Goal: Obtain resource: Download file/media

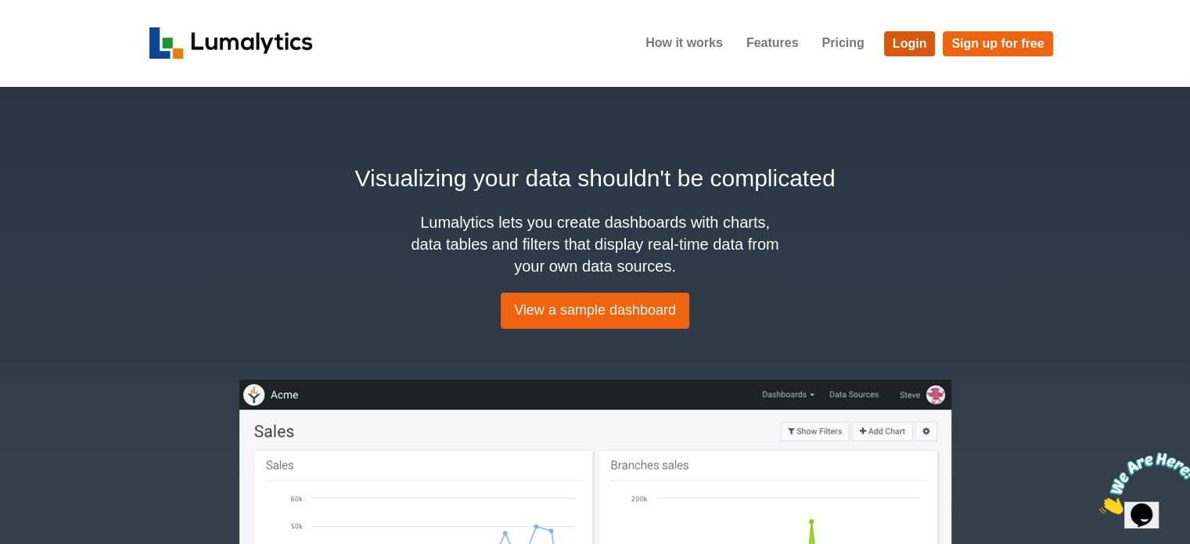
click at [913, 45] on link "Login" at bounding box center [910, 43] width 52 height 25
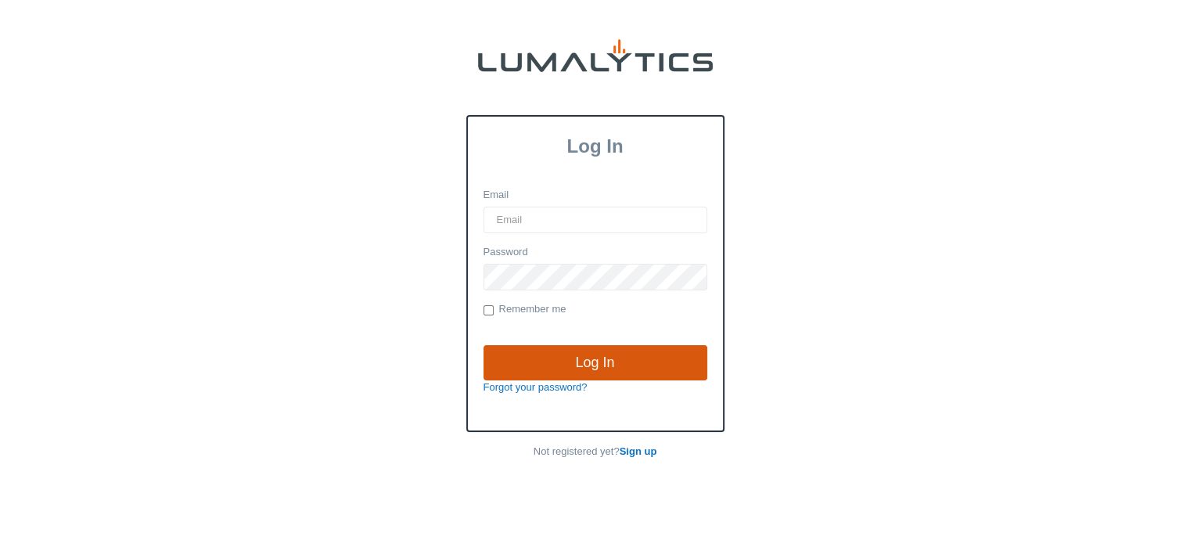
type input "cnoordyke@valleytruckparts.com"
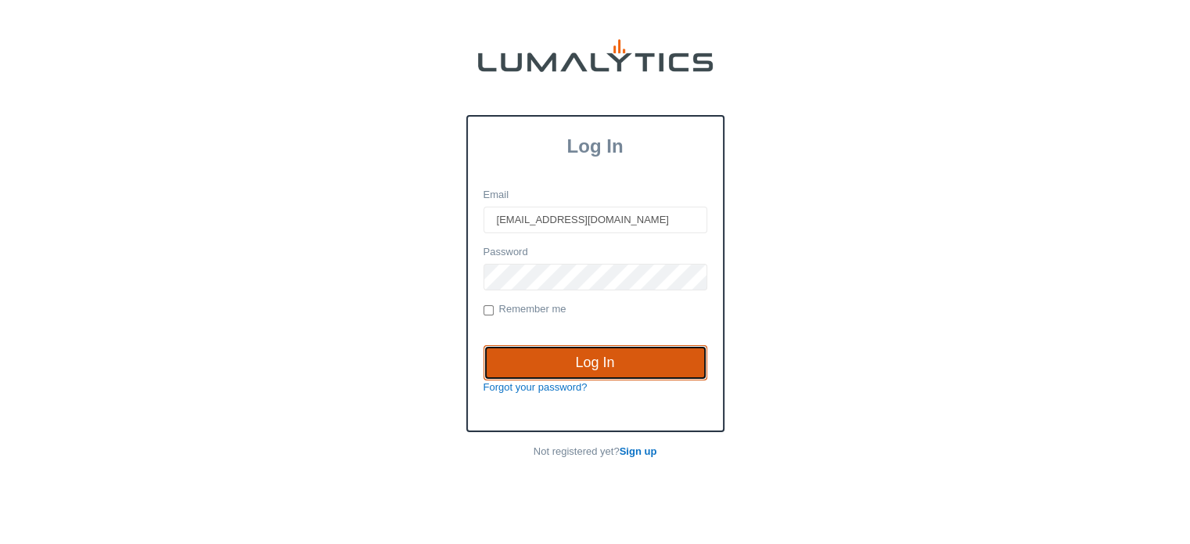
click at [598, 358] on input "Log In" at bounding box center [595, 363] width 224 height 36
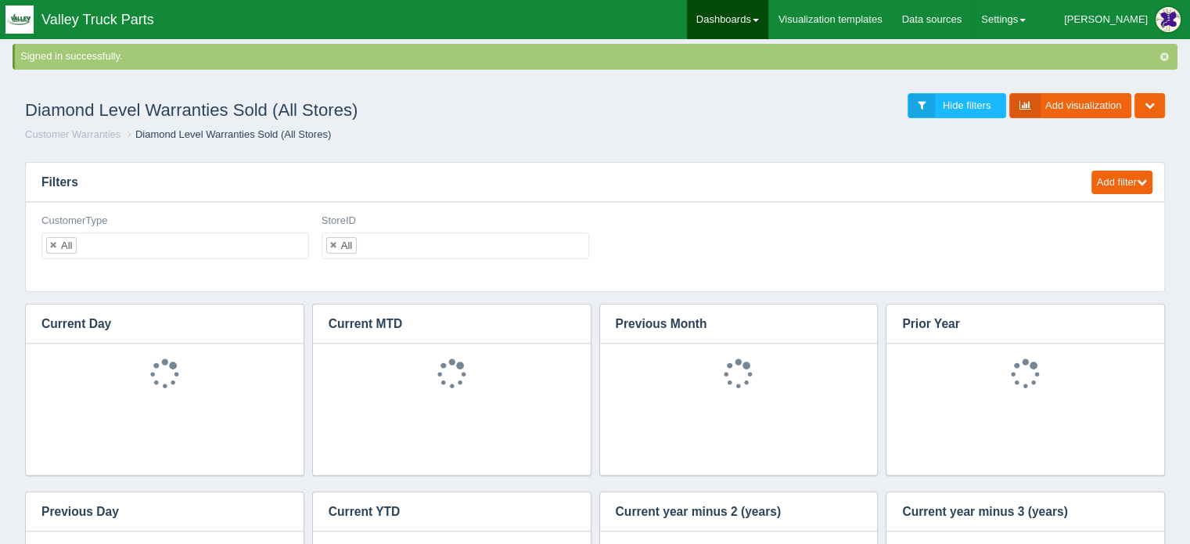
click at [768, 16] on link "Dashboards" at bounding box center [727, 19] width 81 height 39
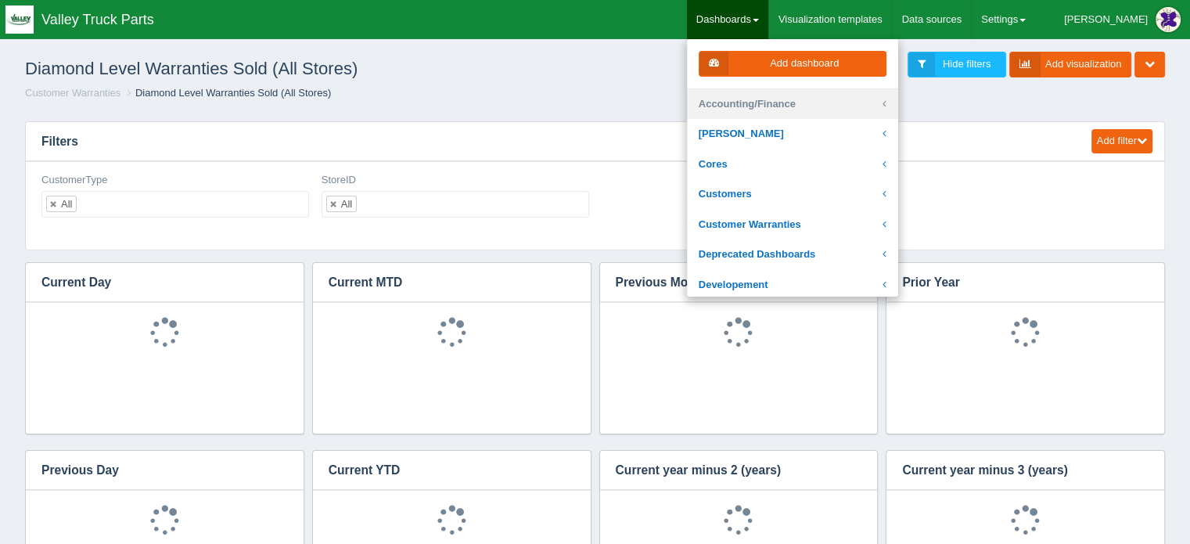
click at [790, 102] on link "Accounting/Finance" at bounding box center [792, 104] width 211 height 31
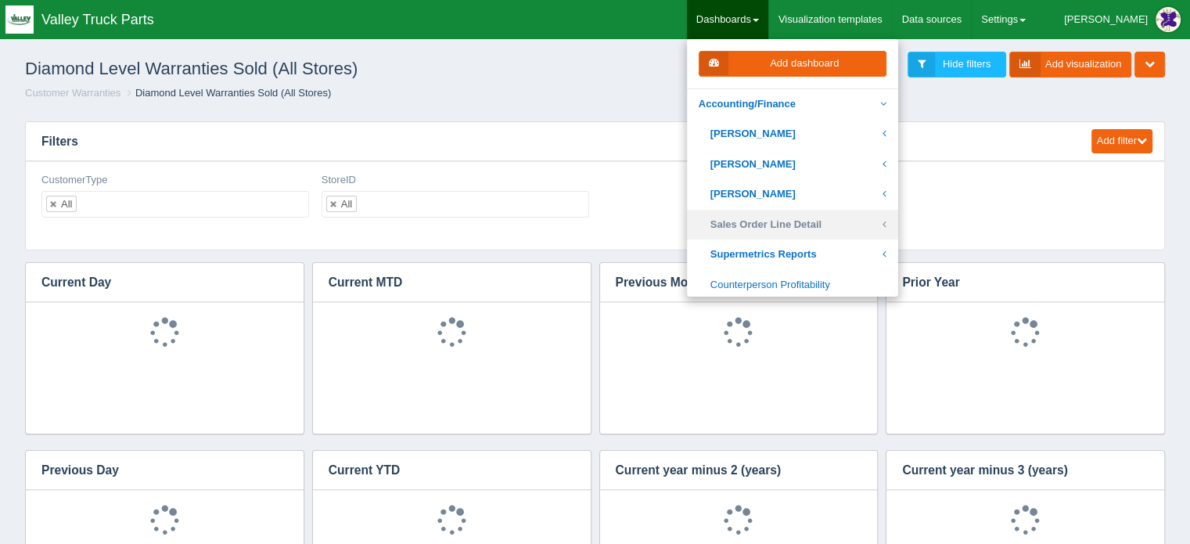
click at [813, 221] on link "Sales Order Line Detail" at bounding box center [792, 225] width 211 height 31
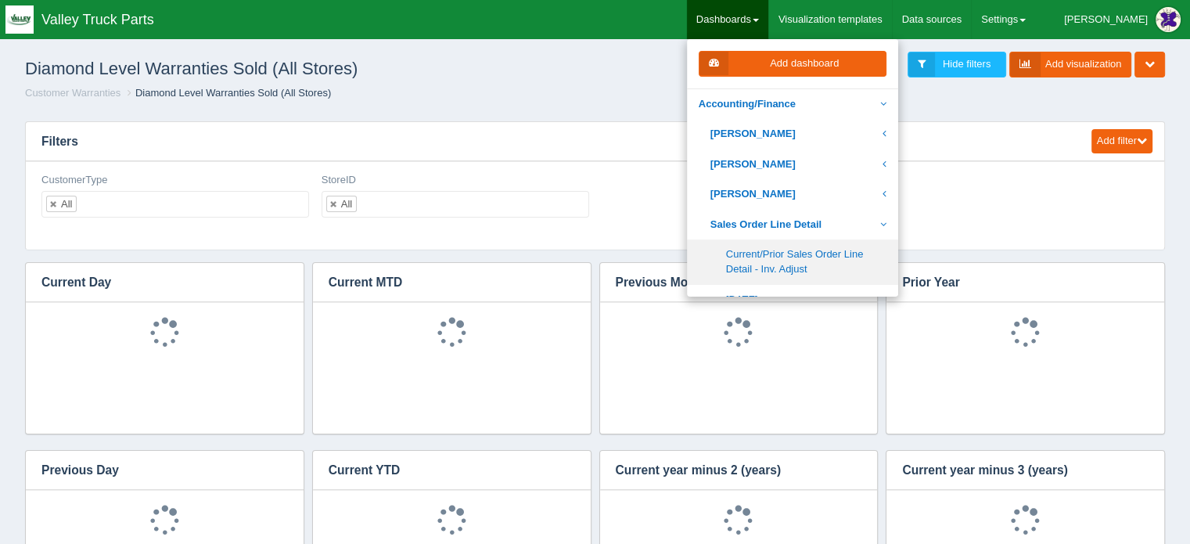
click at [810, 258] on link "Current/Prior Sales Order Line Detail - Inv. Adjust" at bounding box center [792, 261] width 211 height 45
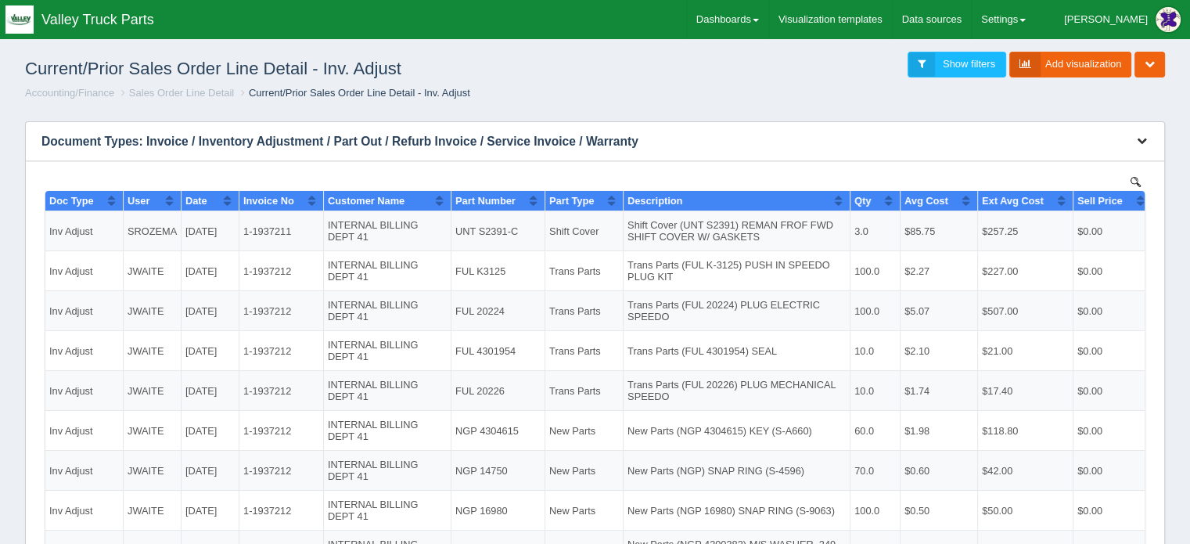
click at [1142, 135] on icon "button" at bounding box center [1141, 140] width 10 height 10
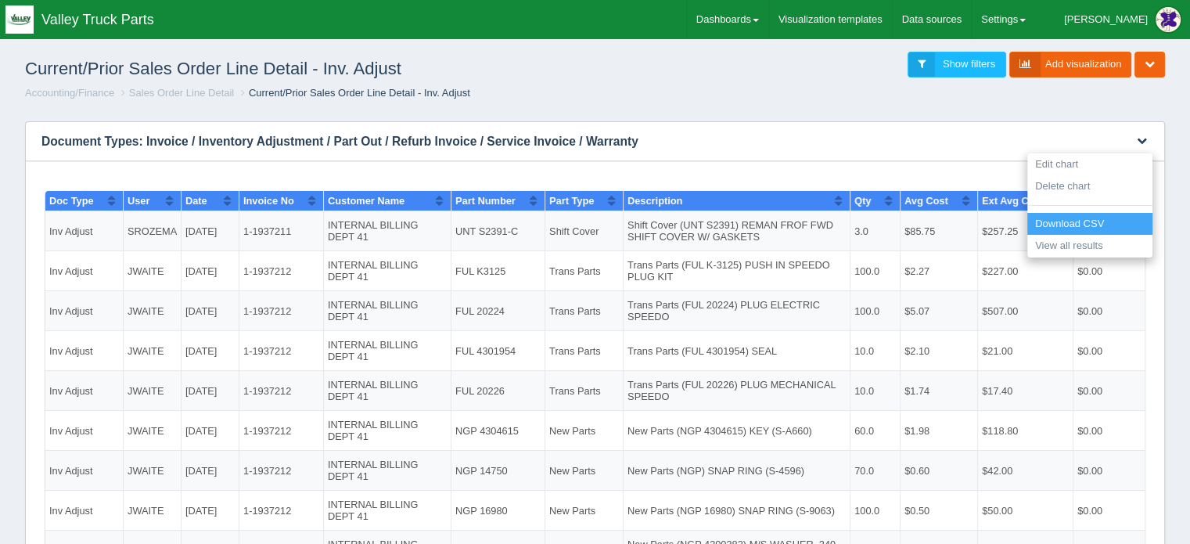
click at [1075, 221] on link "Download CSV" at bounding box center [1089, 224] width 125 height 23
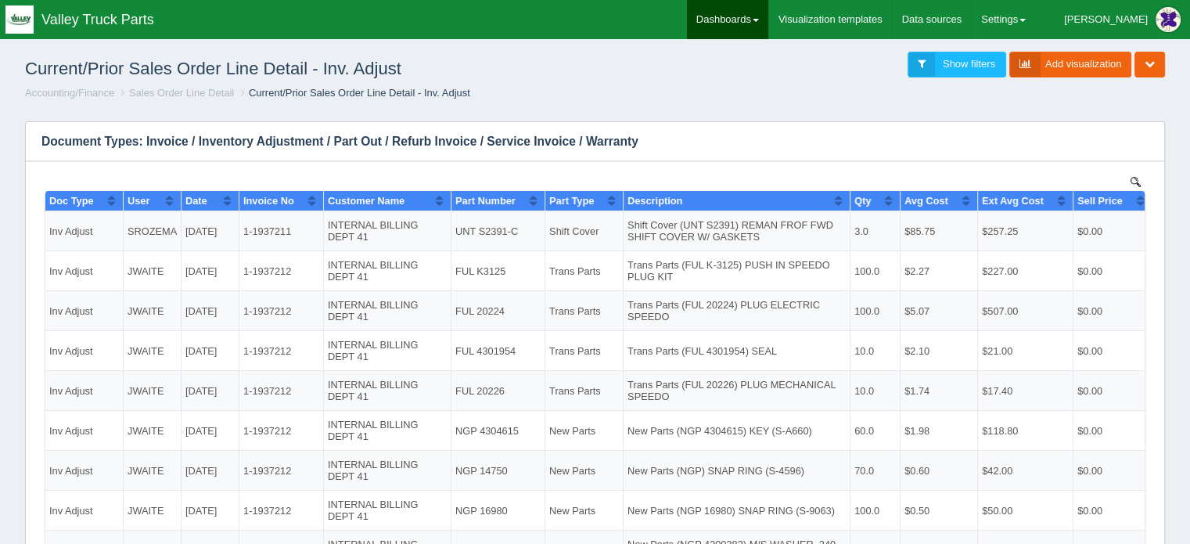
click at [768, 16] on link "Dashboards" at bounding box center [727, 19] width 81 height 39
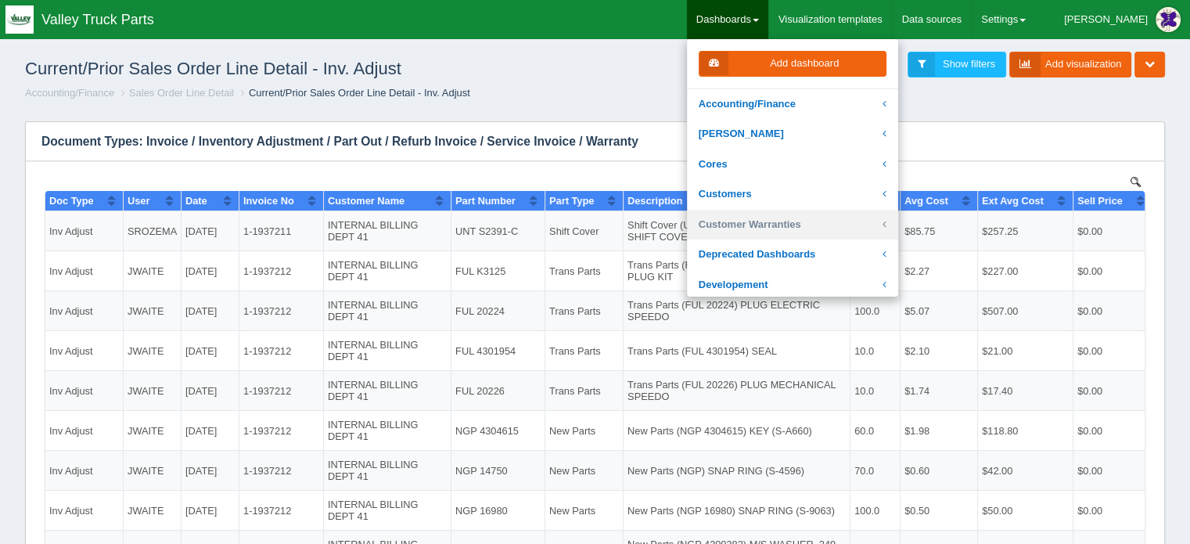
click at [806, 220] on link "Customer Warranties" at bounding box center [792, 225] width 211 height 31
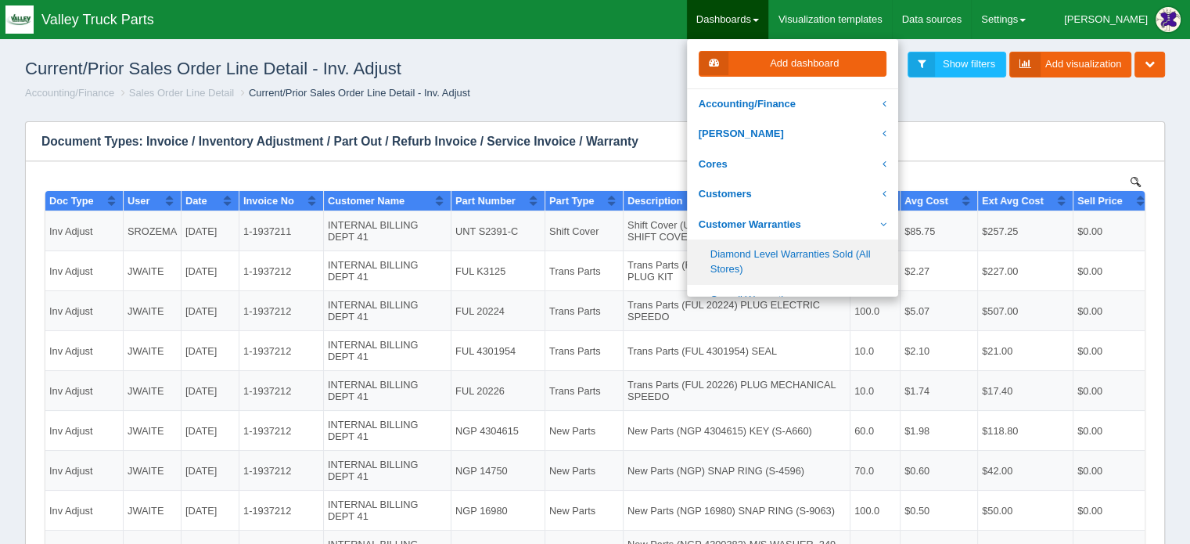
click at [792, 257] on link "Diamond Level Warranties Sold (All Stores)" at bounding box center [792, 261] width 211 height 45
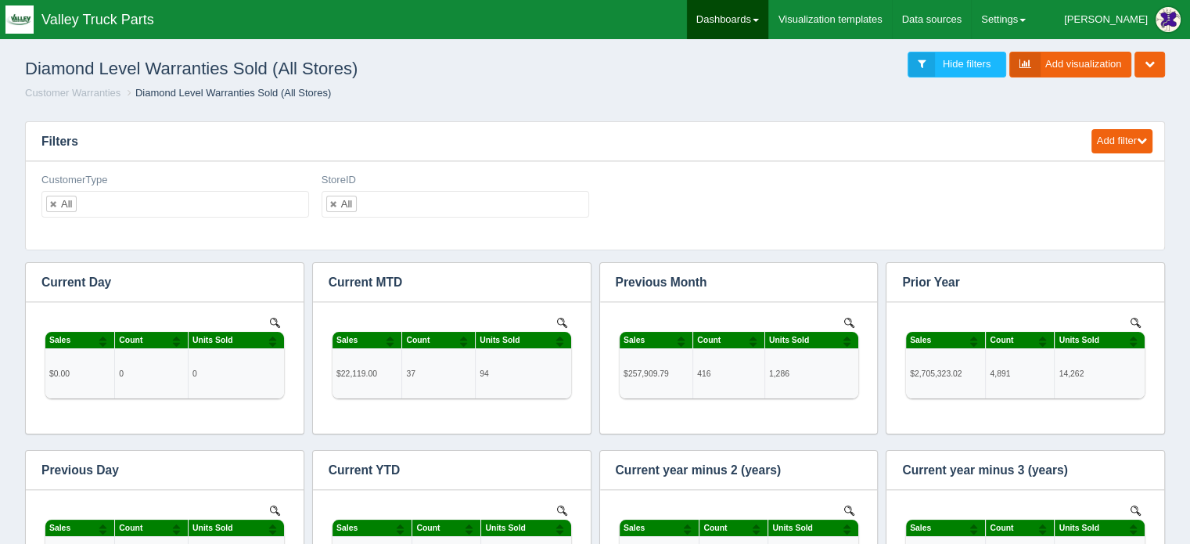
click at [768, 16] on link "Dashboards" at bounding box center [727, 19] width 81 height 39
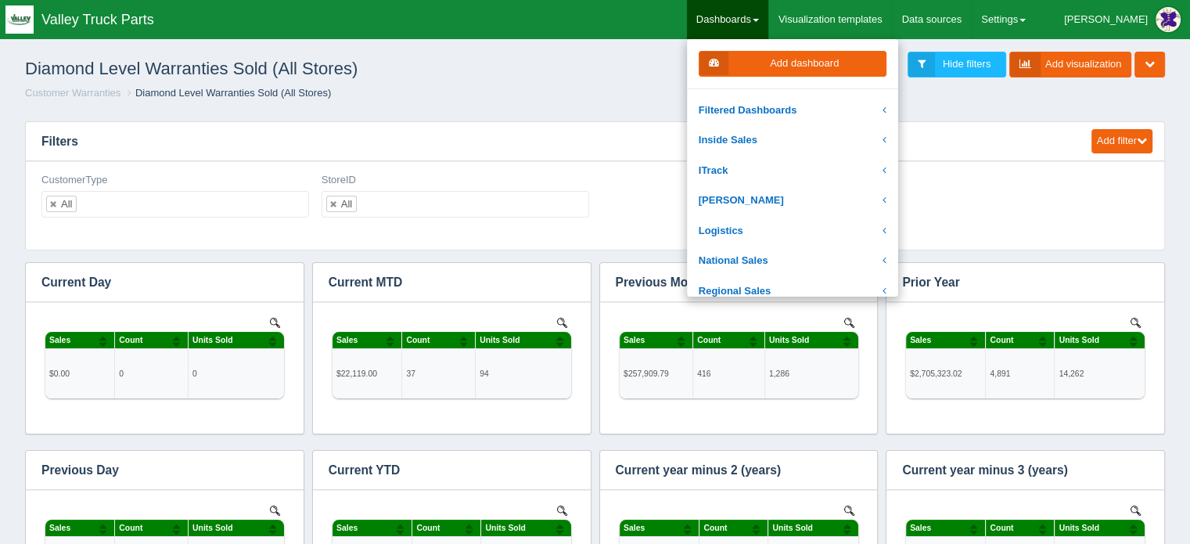
scroll to position [235, 0]
click at [788, 199] on link "Logistics" at bounding box center [792, 201] width 211 height 31
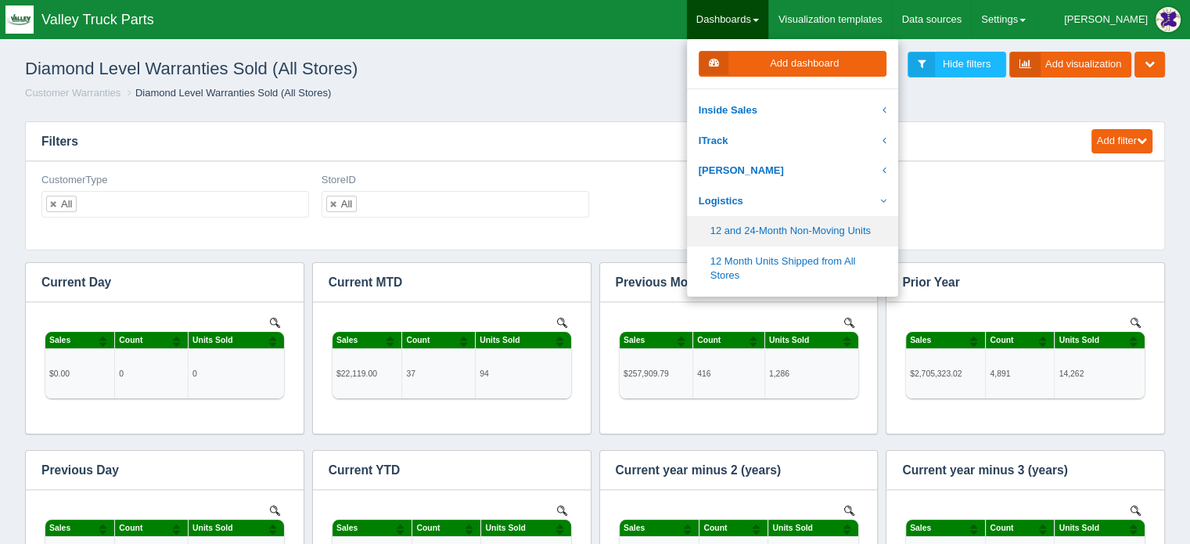
click at [798, 229] on link "12 and 24-Month Non-Moving Units" at bounding box center [792, 231] width 211 height 31
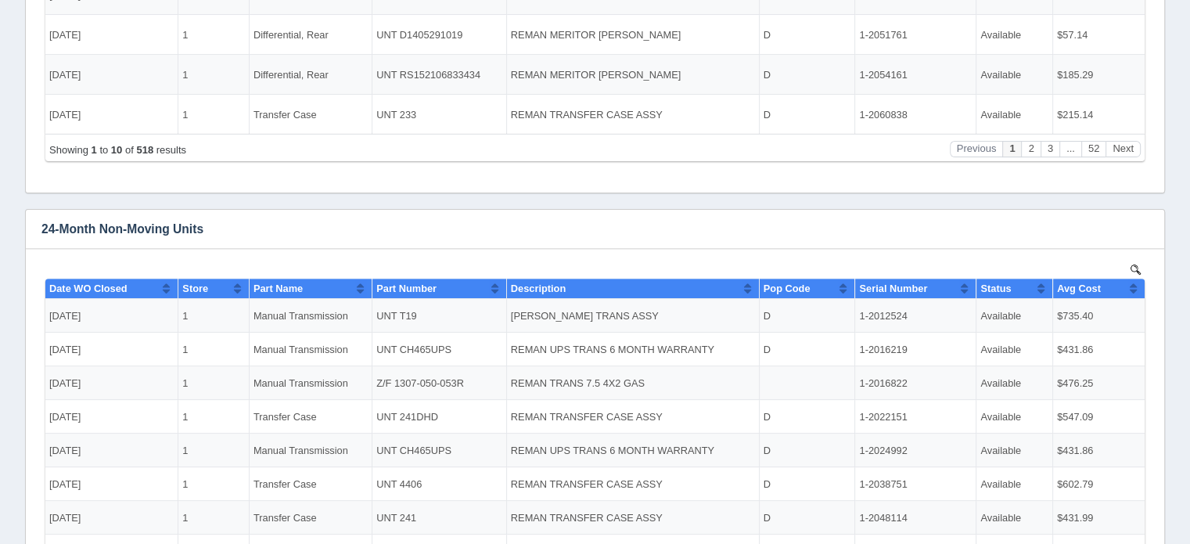
scroll to position [479, 0]
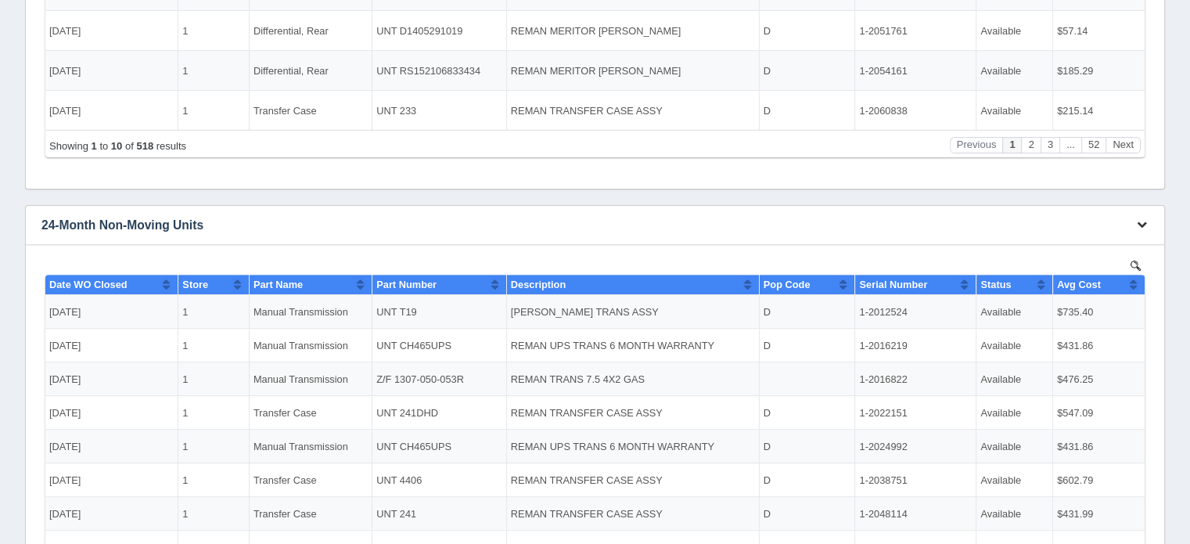
click at [1142, 221] on icon "button" at bounding box center [1141, 224] width 10 height 10
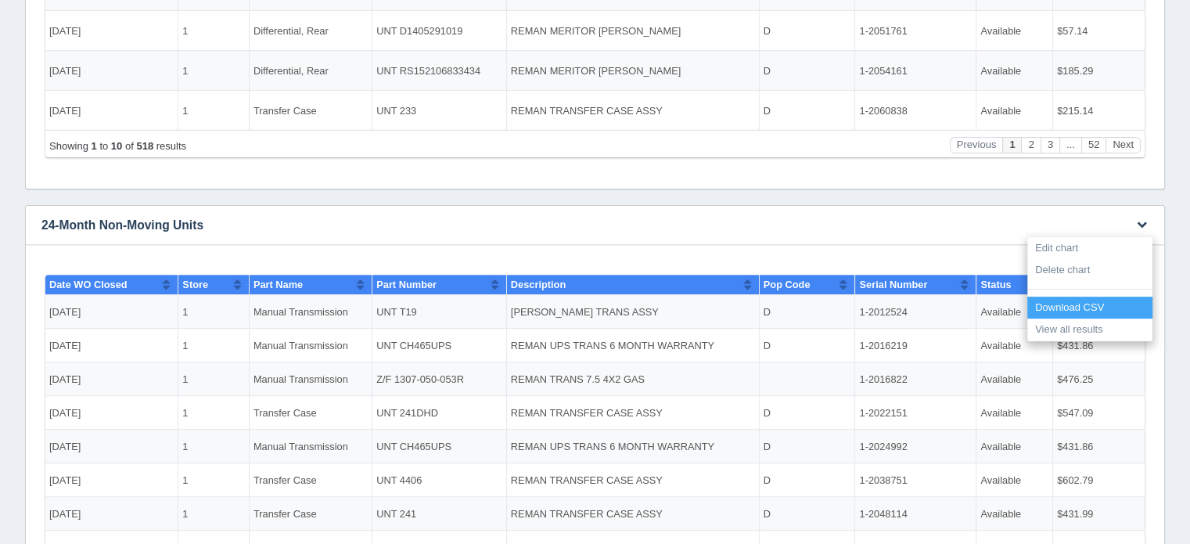
click at [1068, 305] on link "Download CSV" at bounding box center [1089, 307] width 125 height 23
